Goal: Task Accomplishment & Management: Use online tool/utility

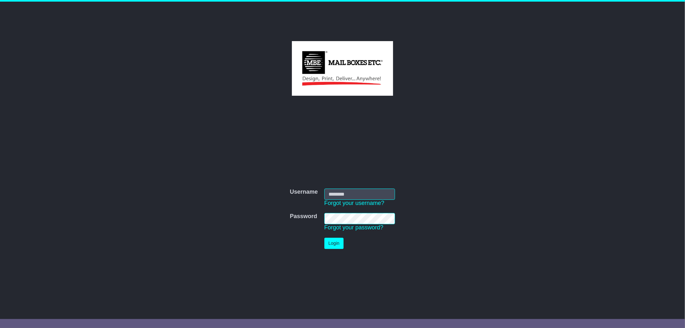
type input "*********"
click at [338, 246] on button "Login" at bounding box center [333, 242] width 19 height 11
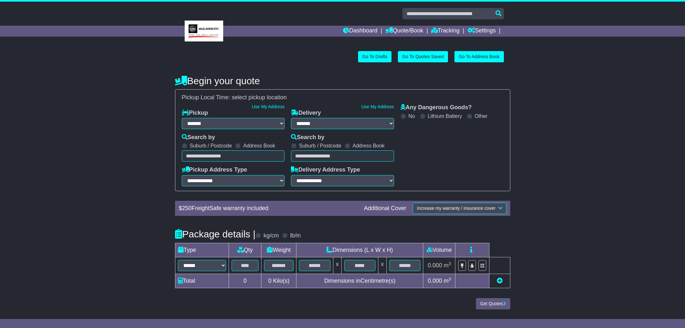
select select "**"
